Goal: Information Seeking & Learning: Find specific fact

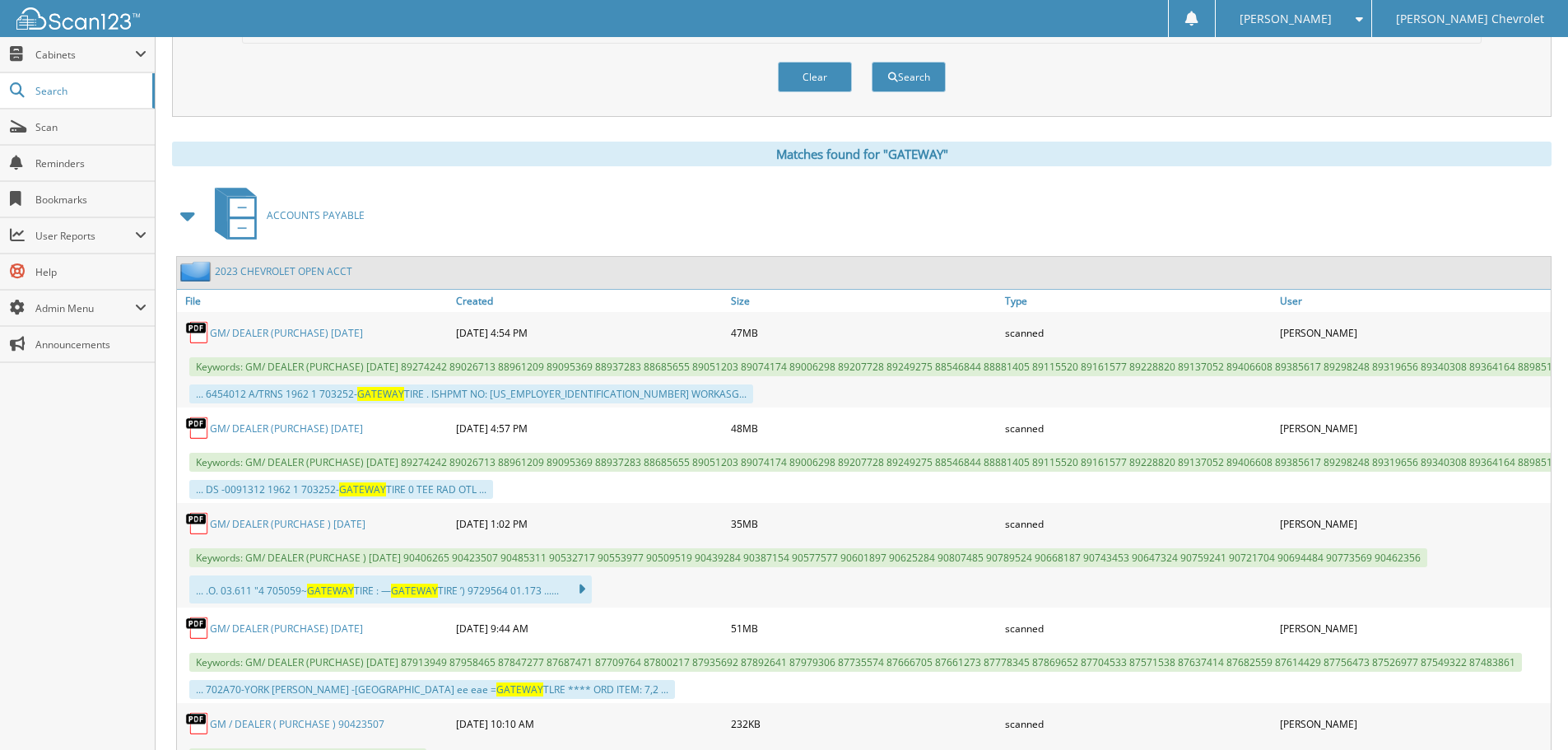
scroll to position [576, 0]
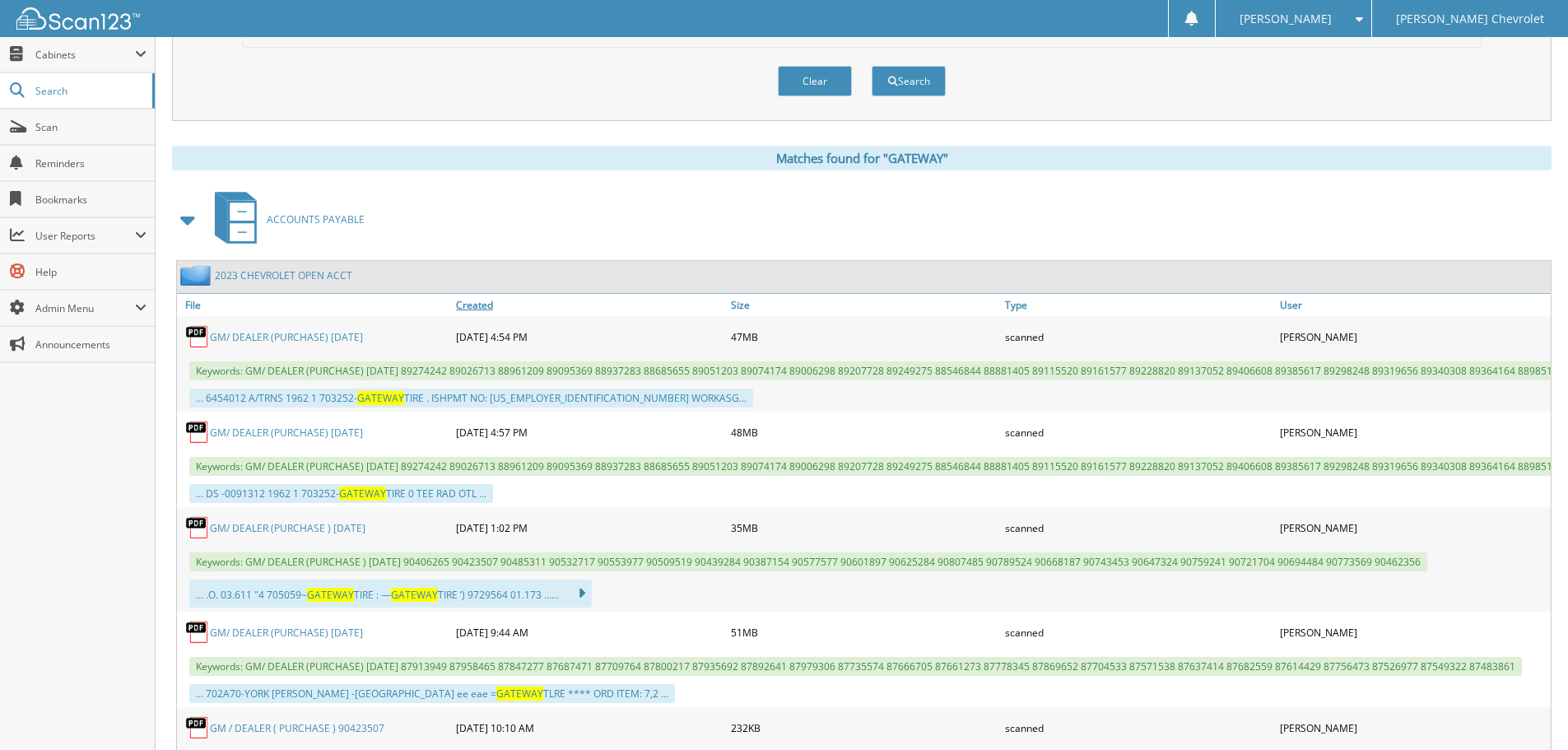
click at [483, 302] on link "Created" at bounding box center [590, 304] width 275 height 22
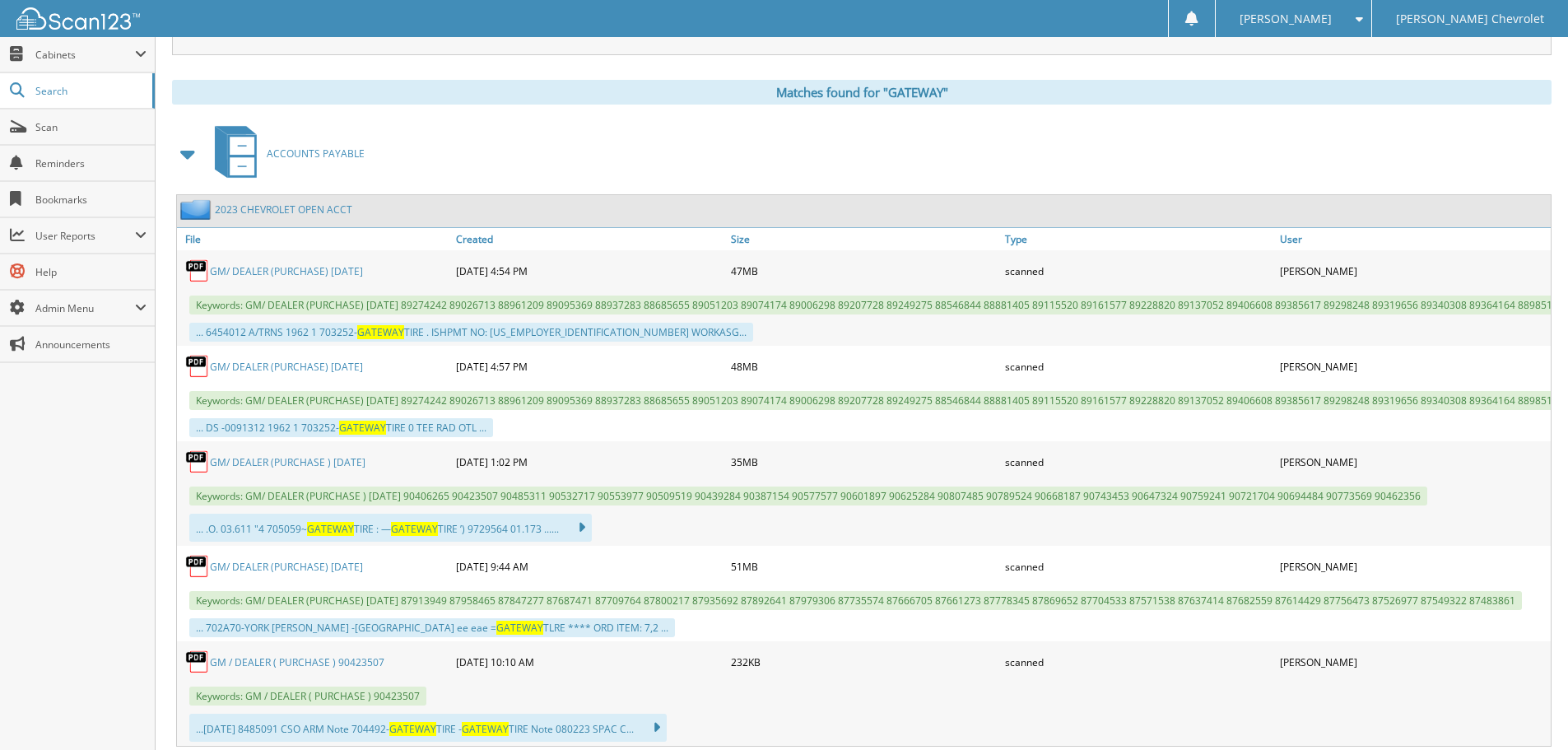
scroll to position [329, 0]
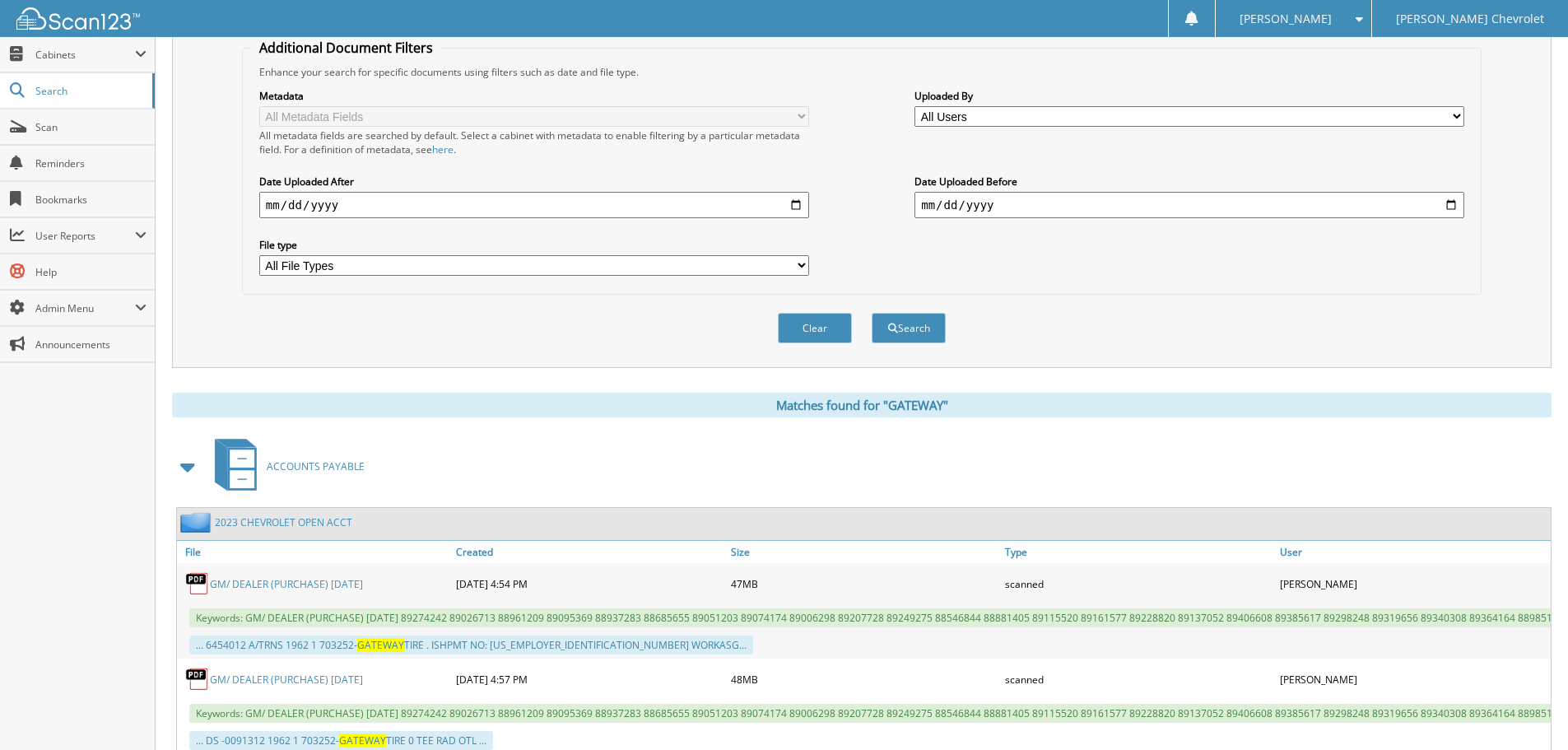
click at [371, 210] on input "date" at bounding box center [534, 205] width 550 height 27
click at [1177, 202] on input "date" at bounding box center [1189, 205] width 550 height 27
click at [801, 264] on select "All File Types PDF WEBP XLSX" at bounding box center [534, 265] width 550 height 21
click at [1025, 116] on select "All Users Angie Caffrey April Hensley David Culver Dorothy Heathcoat Doug Caffr…" at bounding box center [1189, 116] width 550 height 21
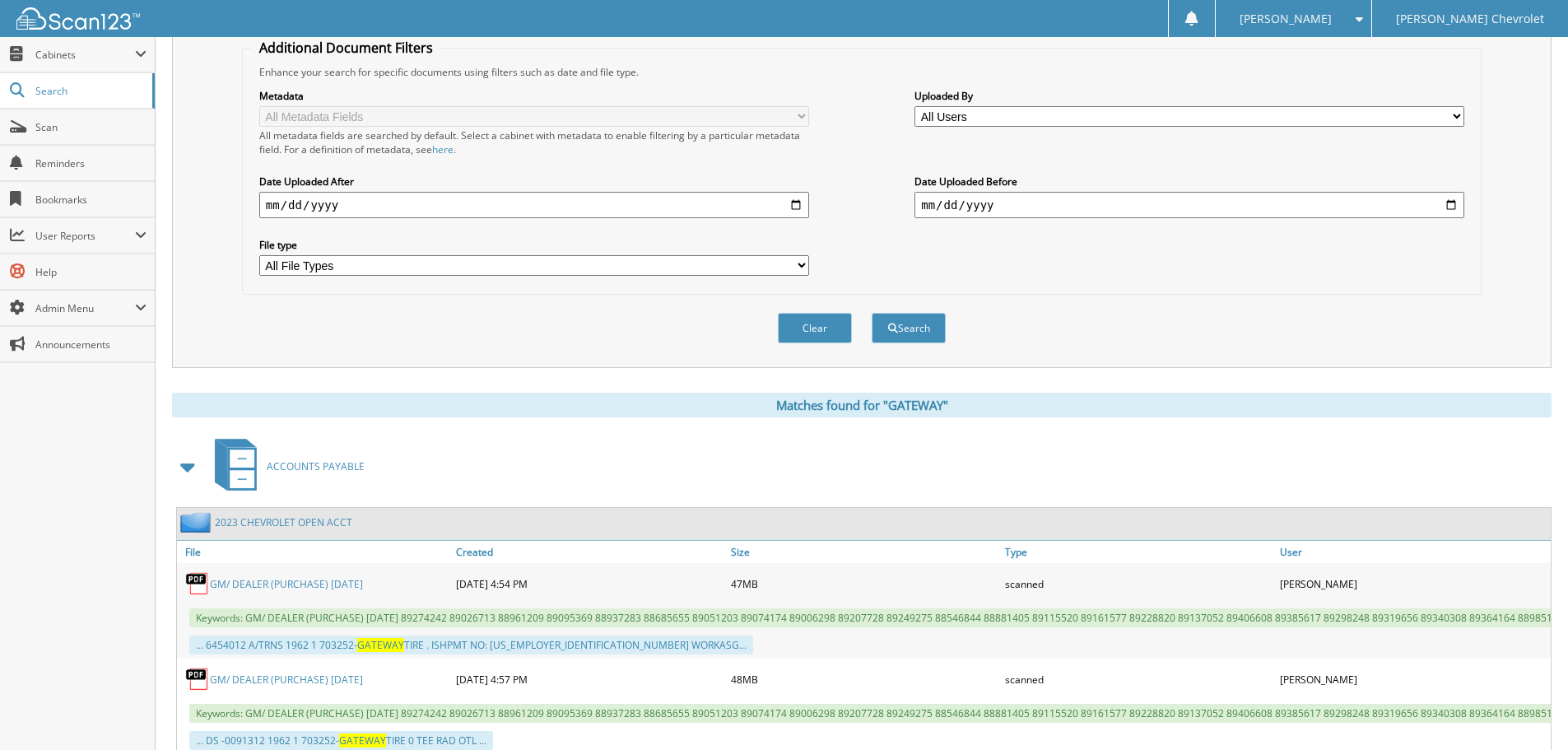
click at [1025, 116] on select "All Users Angie Caffrey April Hensley David Culver Dorothy Heathcoat Doug Caffr…" at bounding box center [1189, 116] width 550 height 21
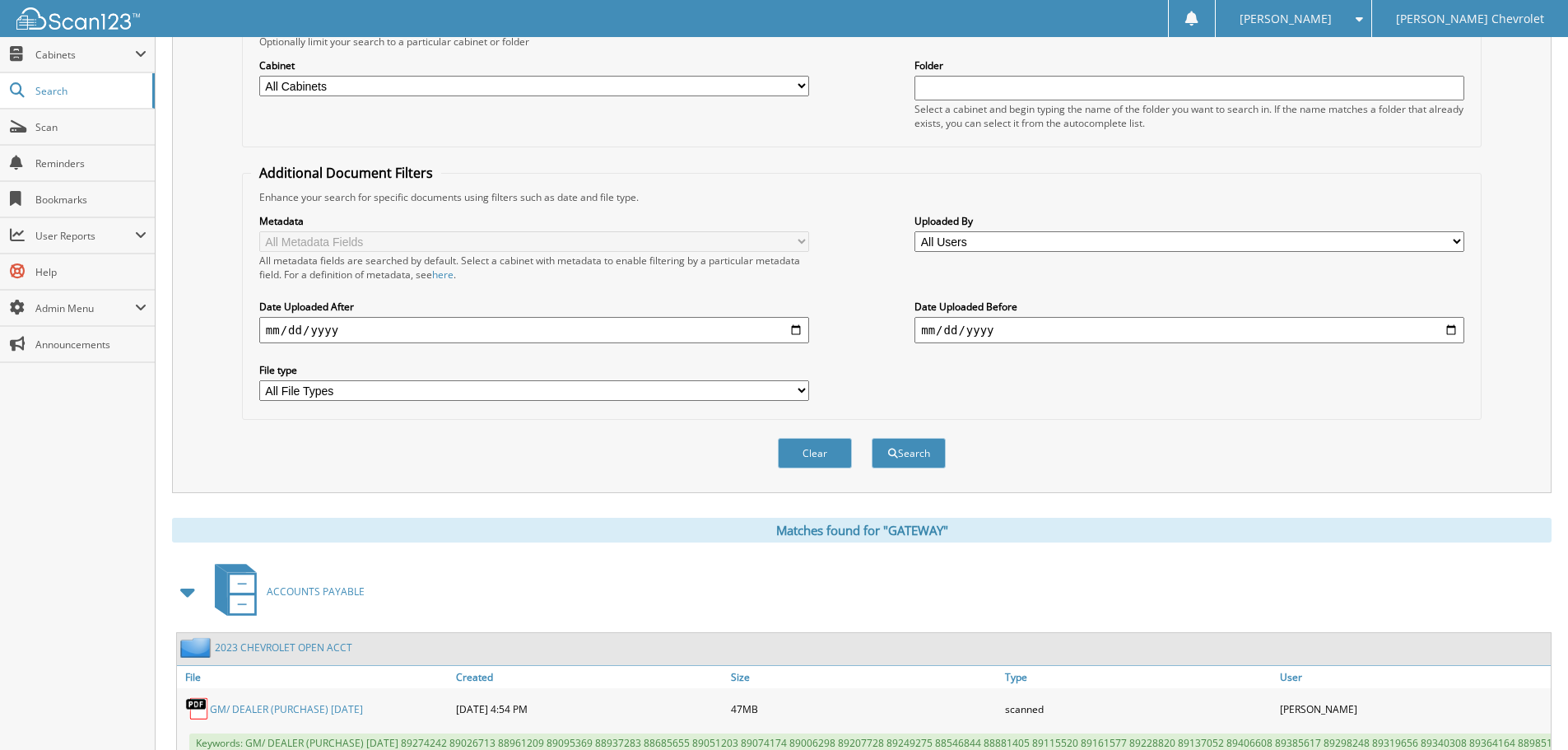
scroll to position [0, 0]
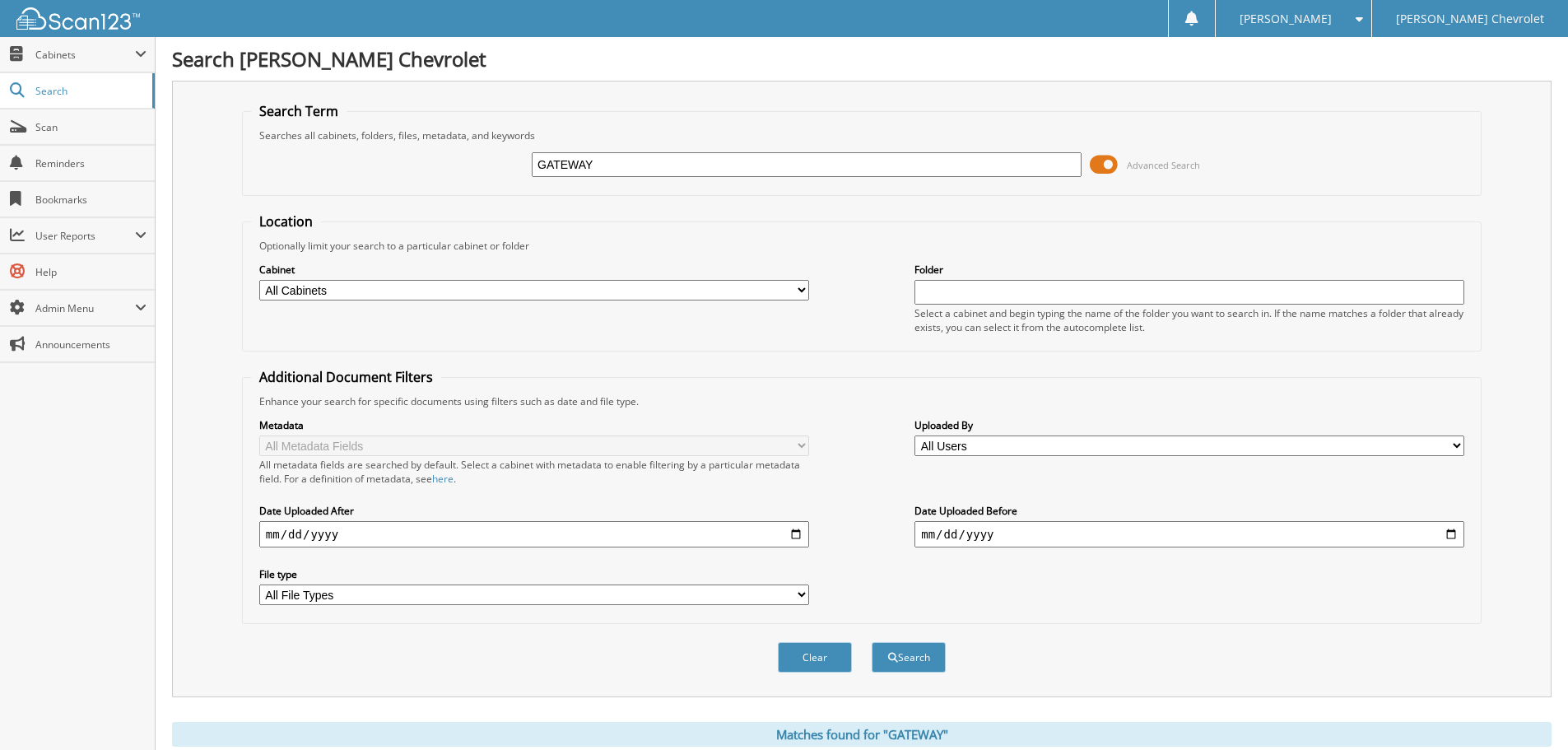
click at [650, 168] on input "GATEWAY" at bounding box center [806, 165] width 550 height 25
